Goal: Task Accomplishment & Management: Manage account settings

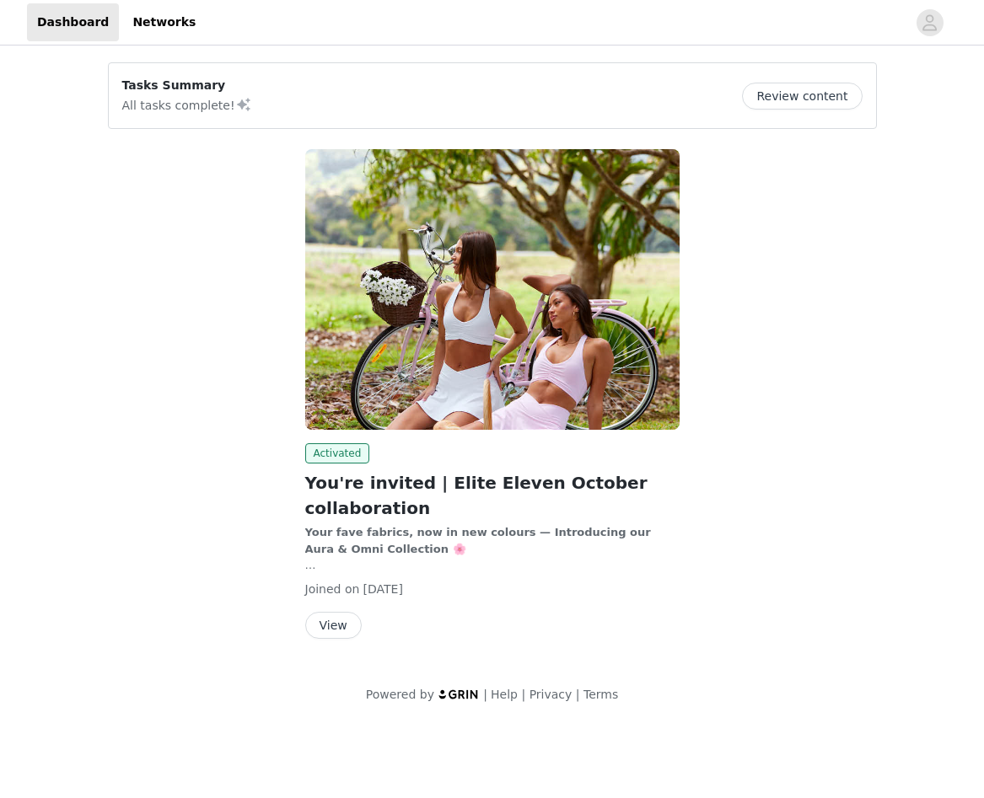
click at [818, 478] on div "Activated You're invited | Elite Eleven October collaboration Your fave fabrics…" at bounding box center [492, 397] width 789 height 517
click at [325, 626] on button "View" at bounding box center [333, 625] width 56 height 27
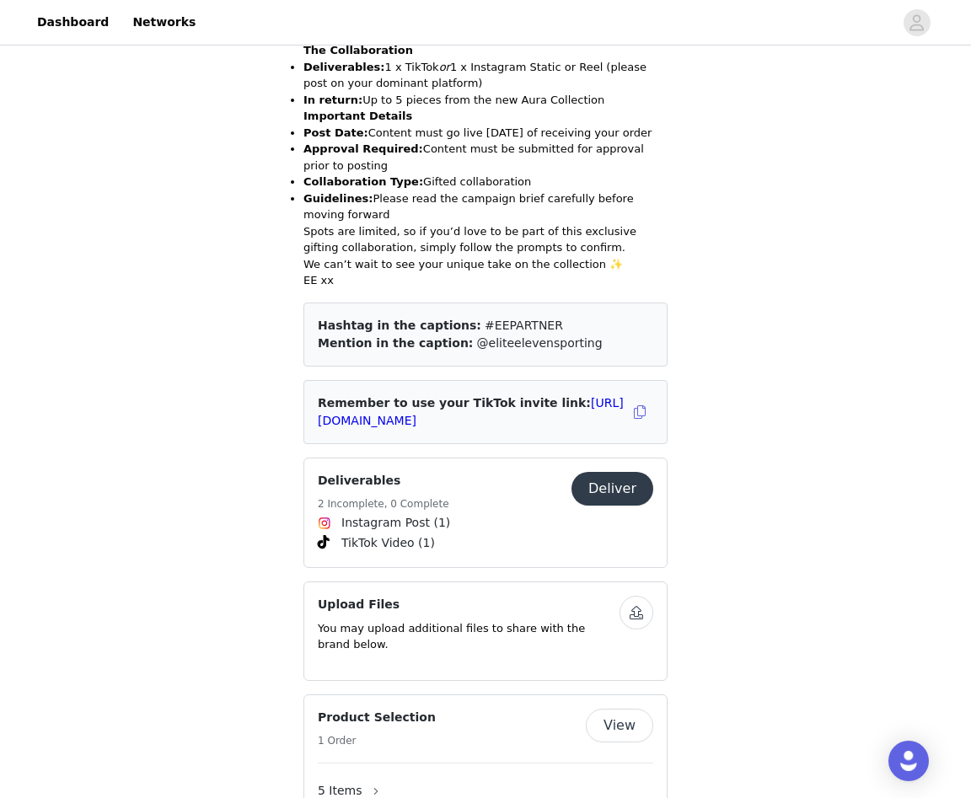
scroll to position [1180, 0]
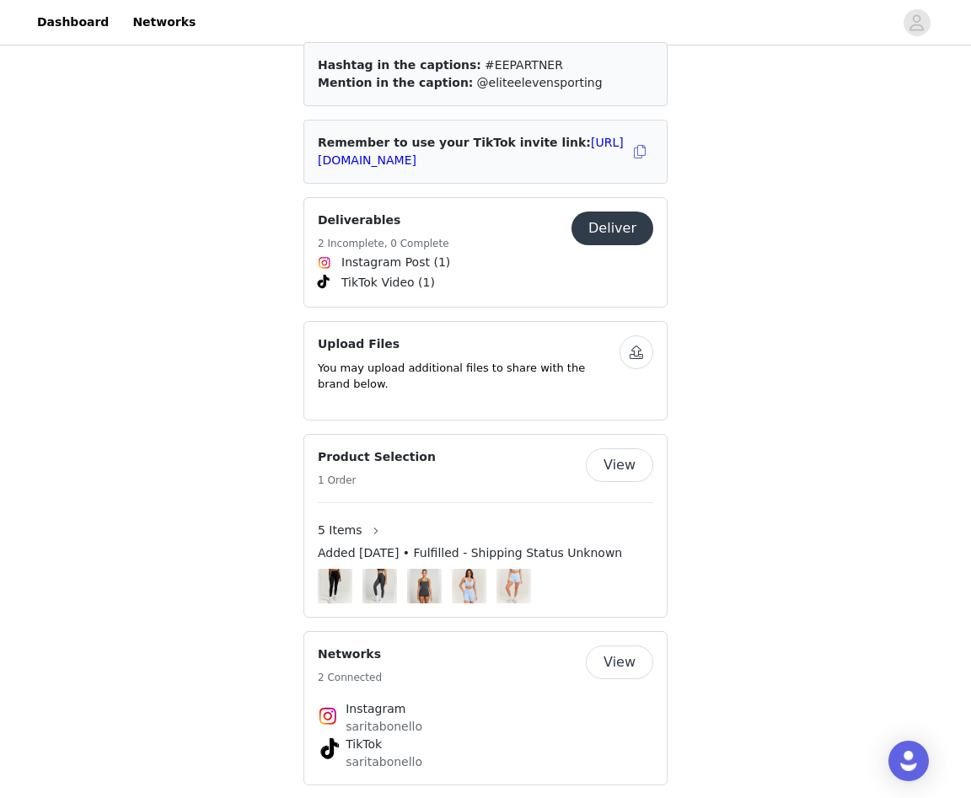
click at [378, 569] on img at bounding box center [380, 586] width 28 height 35
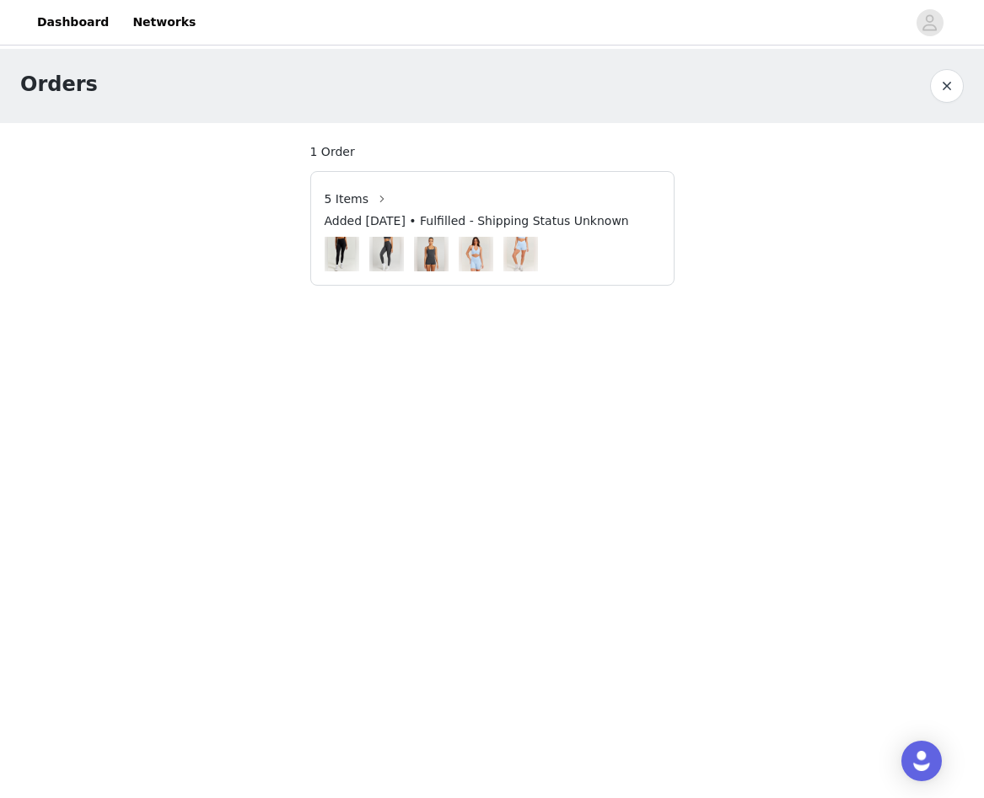
click at [357, 199] on span "5 Items" at bounding box center [347, 199] width 45 height 18
click at [374, 196] on button "button" at bounding box center [381, 198] width 27 height 27
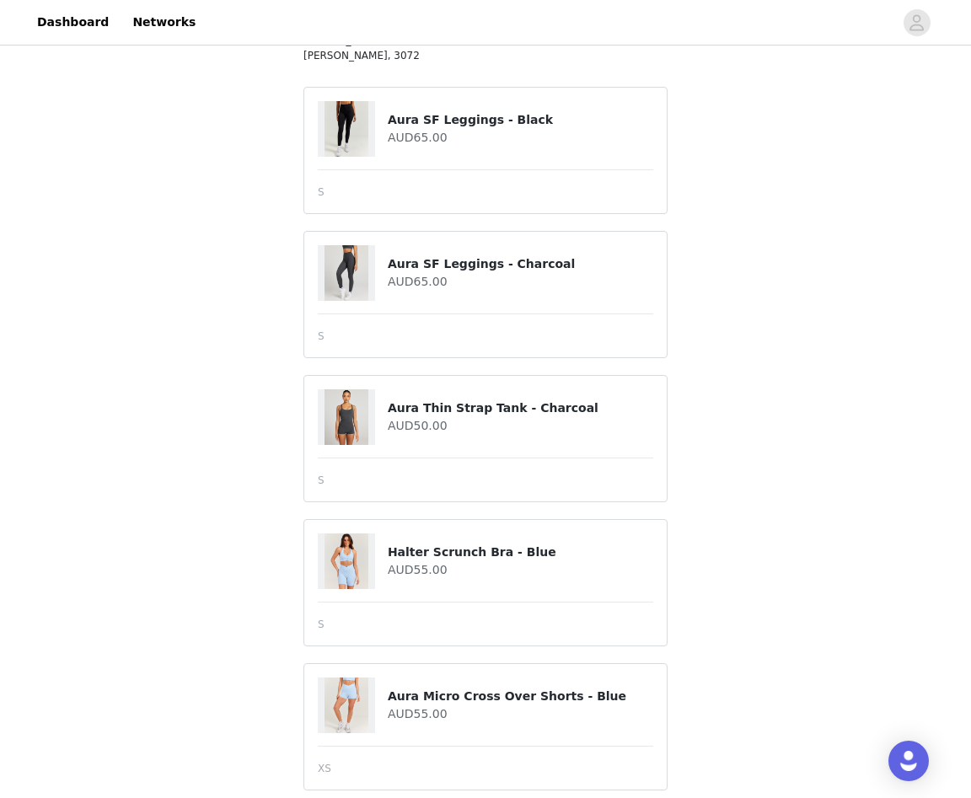
scroll to position [228, 0]
